Goal: Task Accomplishment & Management: Complete application form

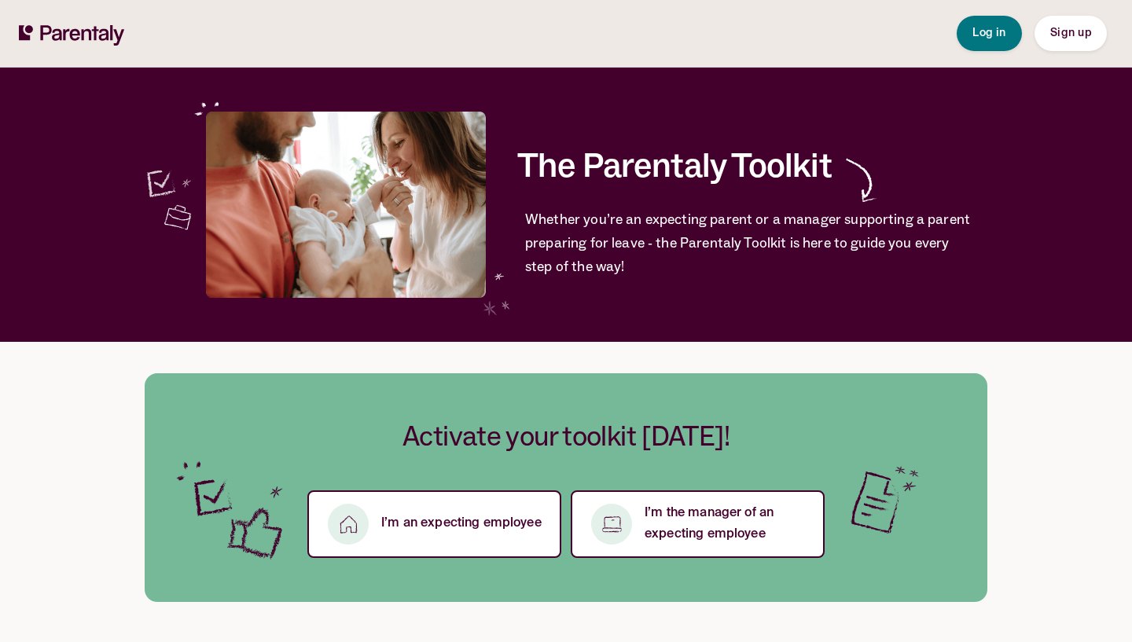
click at [1059, 50] on button "Sign up" at bounding box center [1071, 33] width 72 height 35
